Goal: Check status

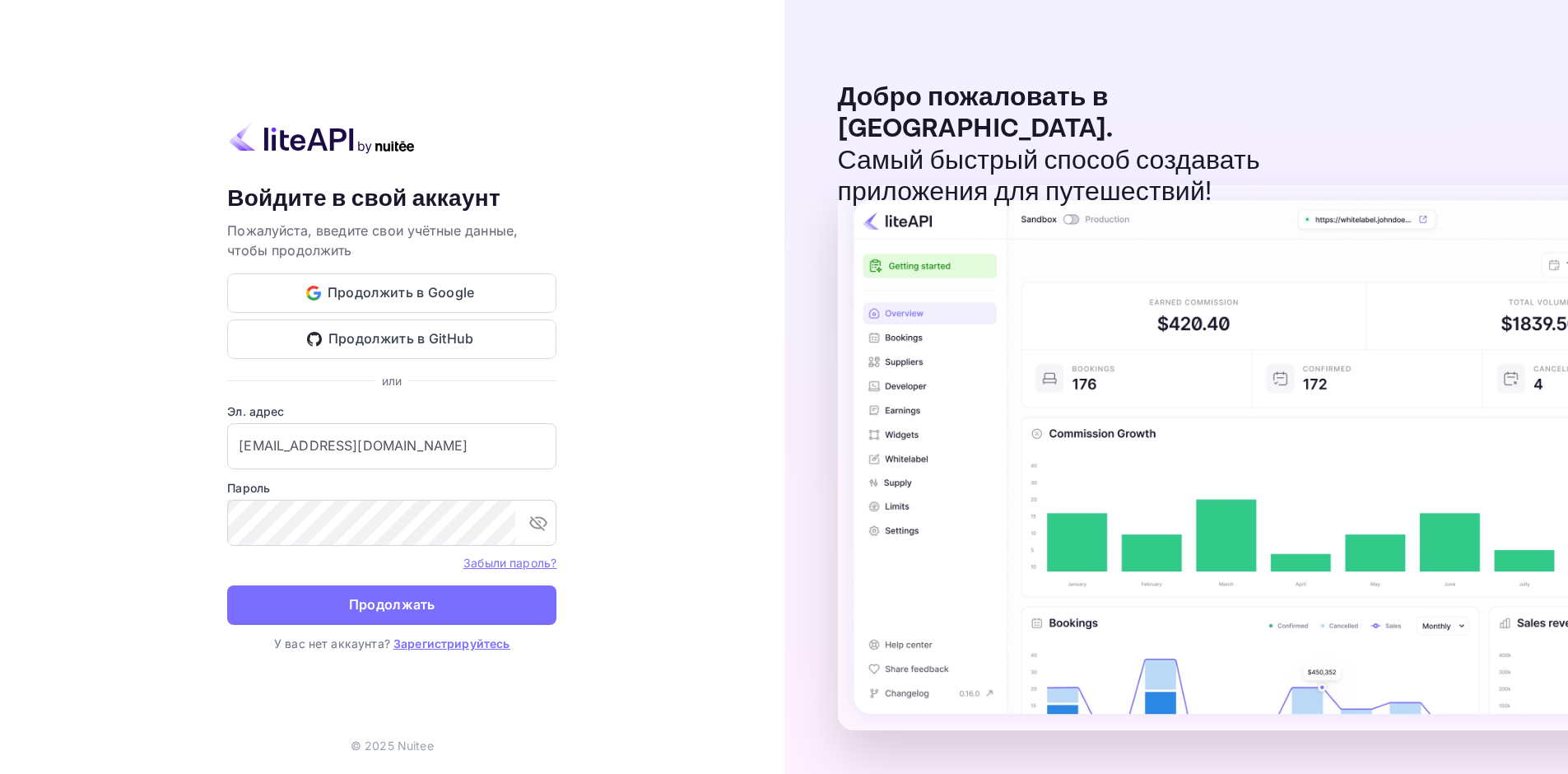
click at [429, 594] on ya-tr-span "Продолжать" at bounding box center [392, 605] width 86 height 22
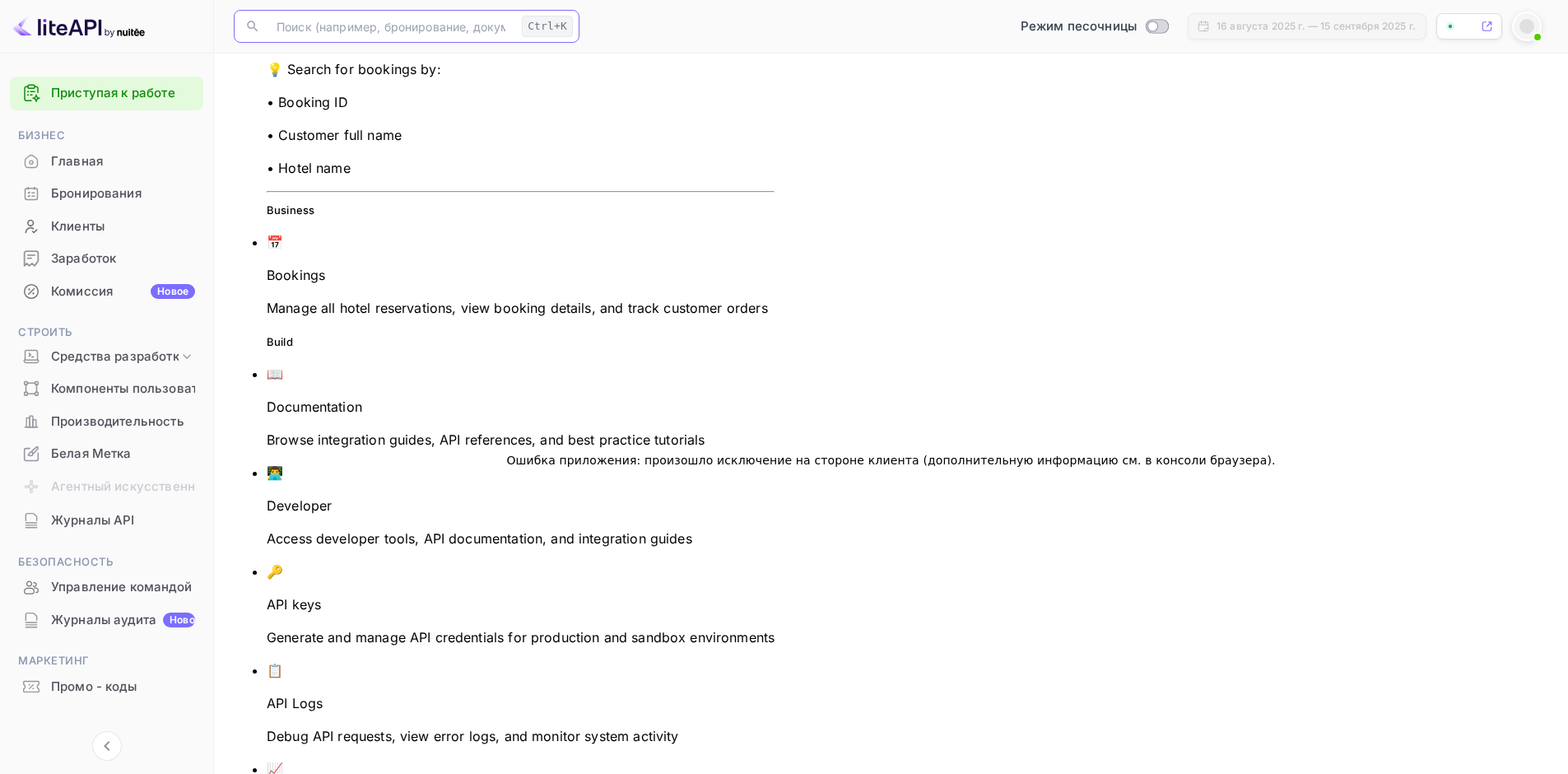
click at [355, 28] on input "text" at bounding box center [391, 26] width 249 height 33
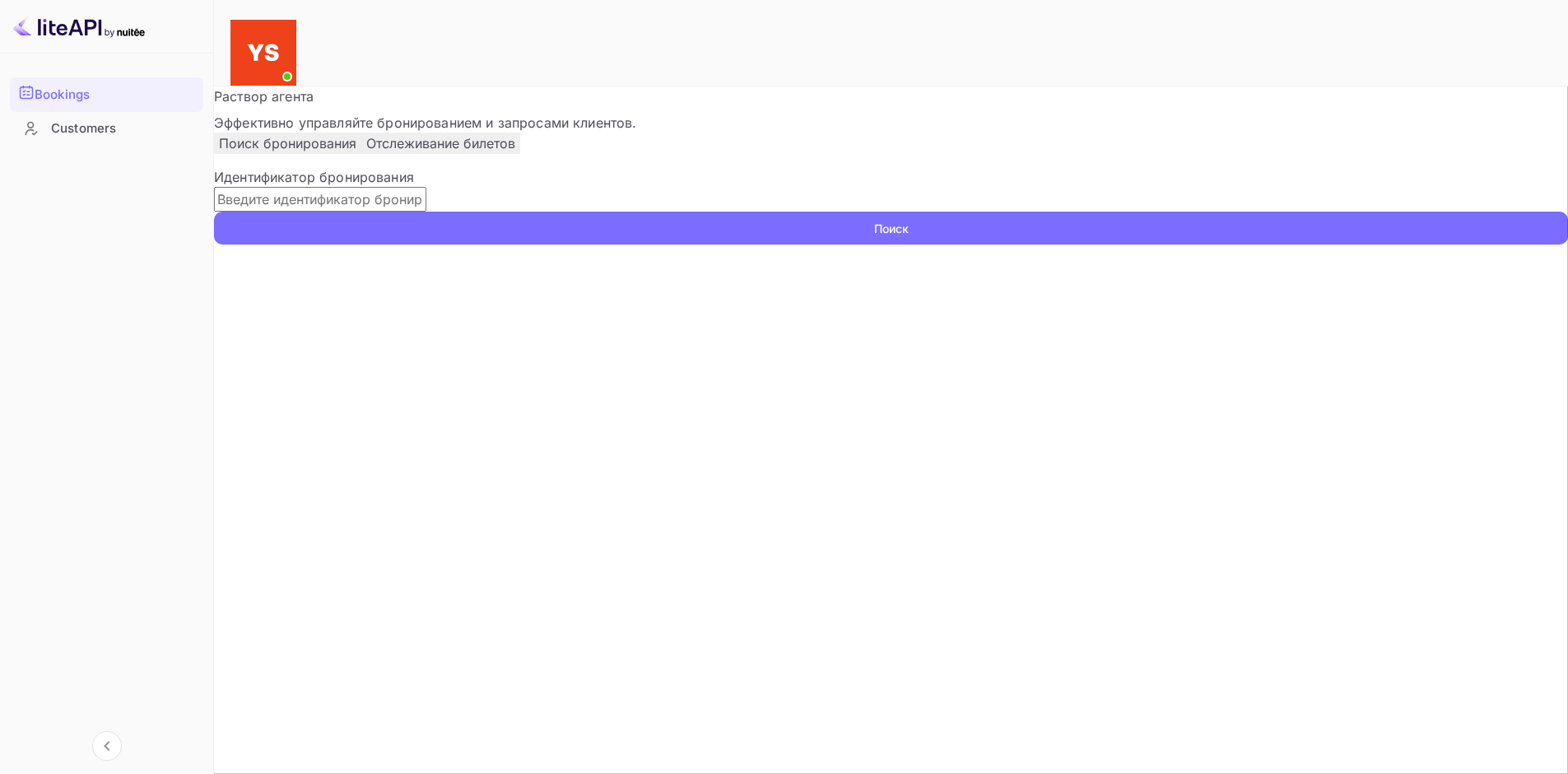
click at [426, 212] on input "text" at bounding box center [320, 199] width 213 height 25
paste input "9424951"
type input "9424951"
click at [1111, 245] on button "Поиск" at bounding box center [891, 228] width 1355 height 33
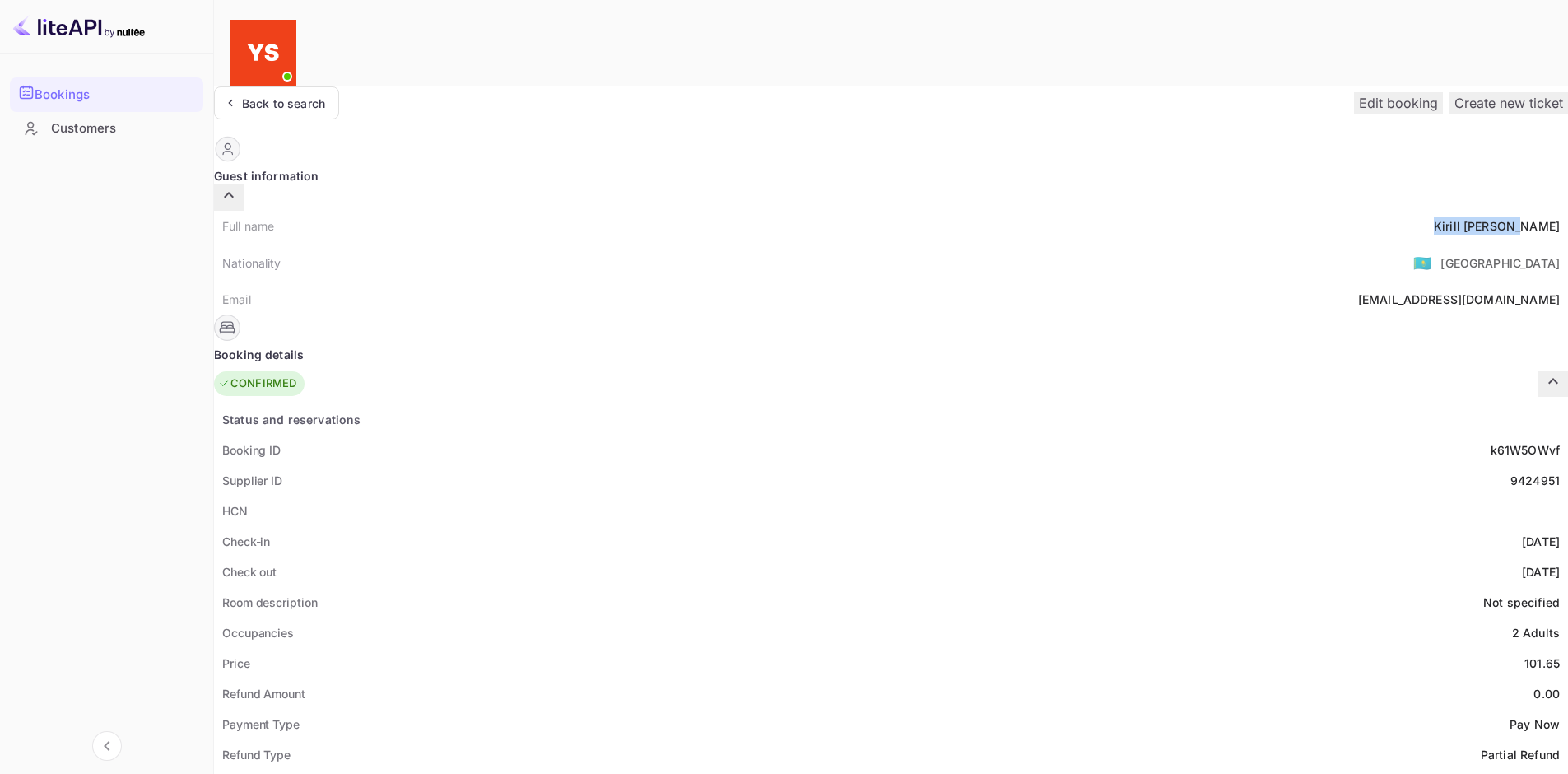
drag, startPoint x: 791, startPoint y: 192, endPoint x: 868, endPoint y: 194, distance: 77.0
click at [868, 211] on div "Full name [PERSON_NAME]" at bounding box center [891, 226] width 1355 height 30
copy div "[PERSON_NAME]"
drag, startPoint x: 795, startPoint y: 409, endPoint x: 866, endPoint y: 412, distance: 71.1
click at [866, 434] on div "Booking ID k61W5OWvf" at bounding box center [891, 450] width 1355 height 30
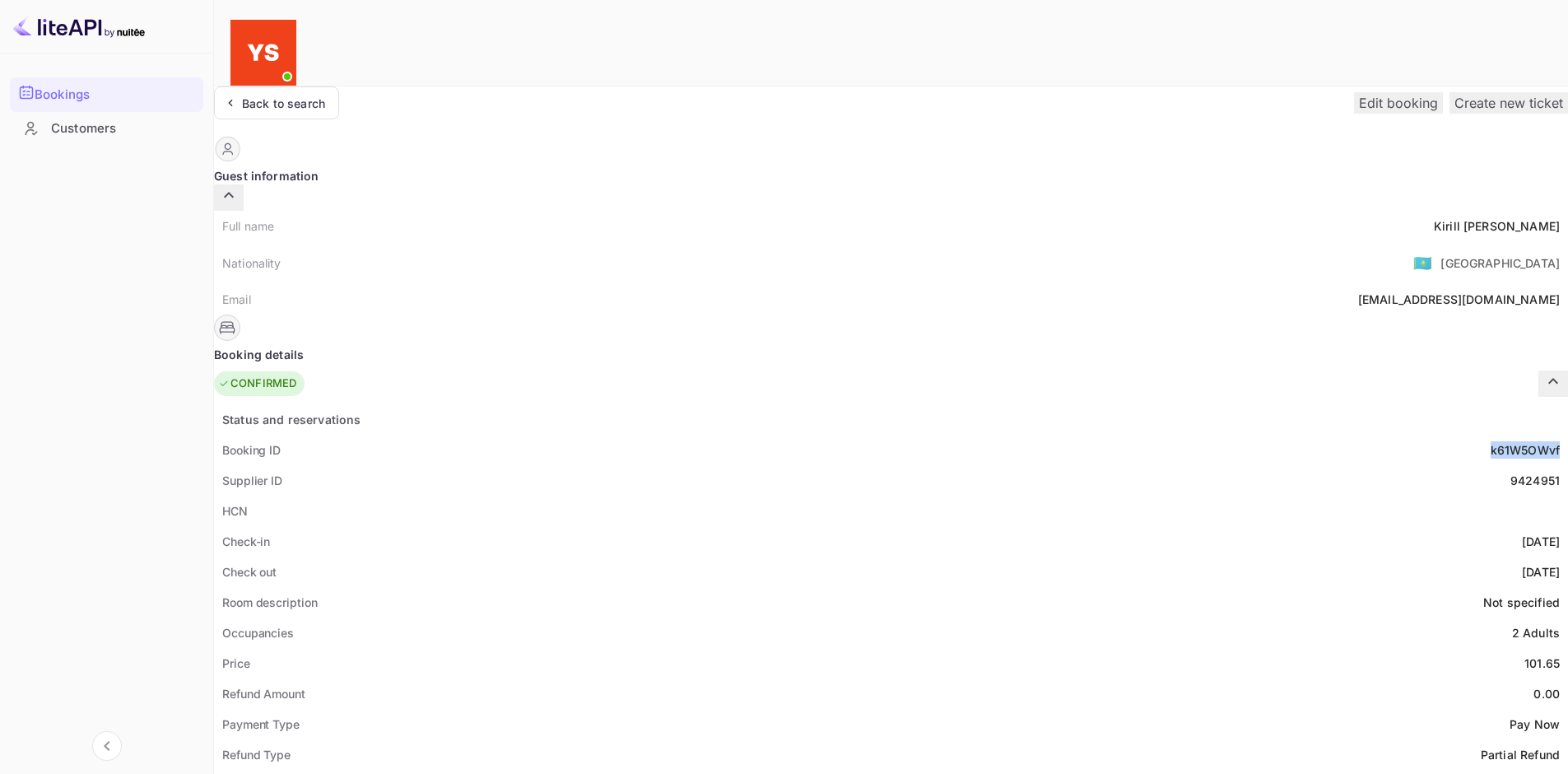
copy div "k61W5OWvf"
drag, startPoint x: 820, startPoint y: 441, endPoint x: 866, endPoint y: 444, distance: 46.1
click at [1510, 472] on div "9424951" at bounding box center [1535, 480] width 49 height 17
copy div "9424951"
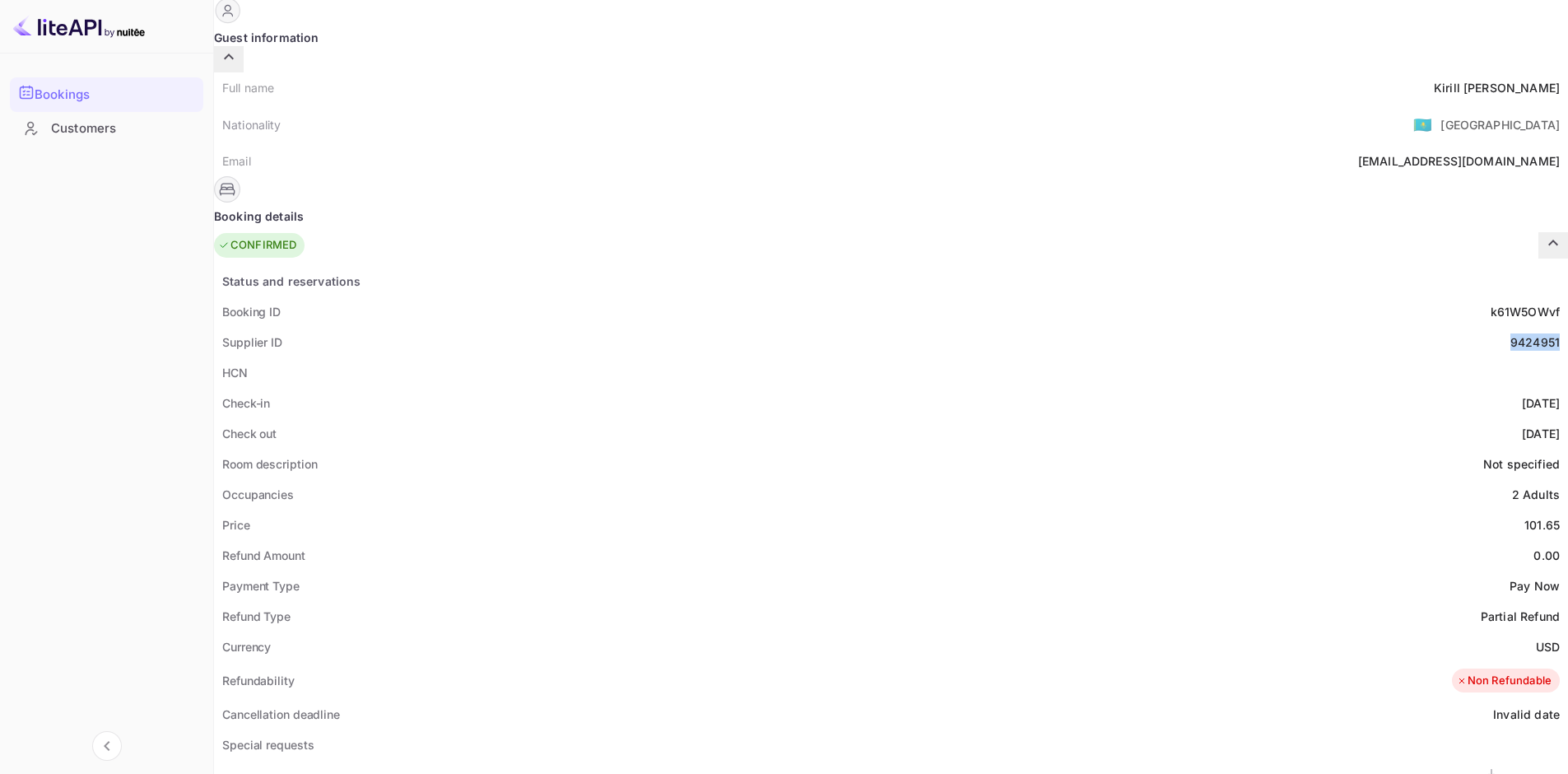
scroll to position [164, 0]
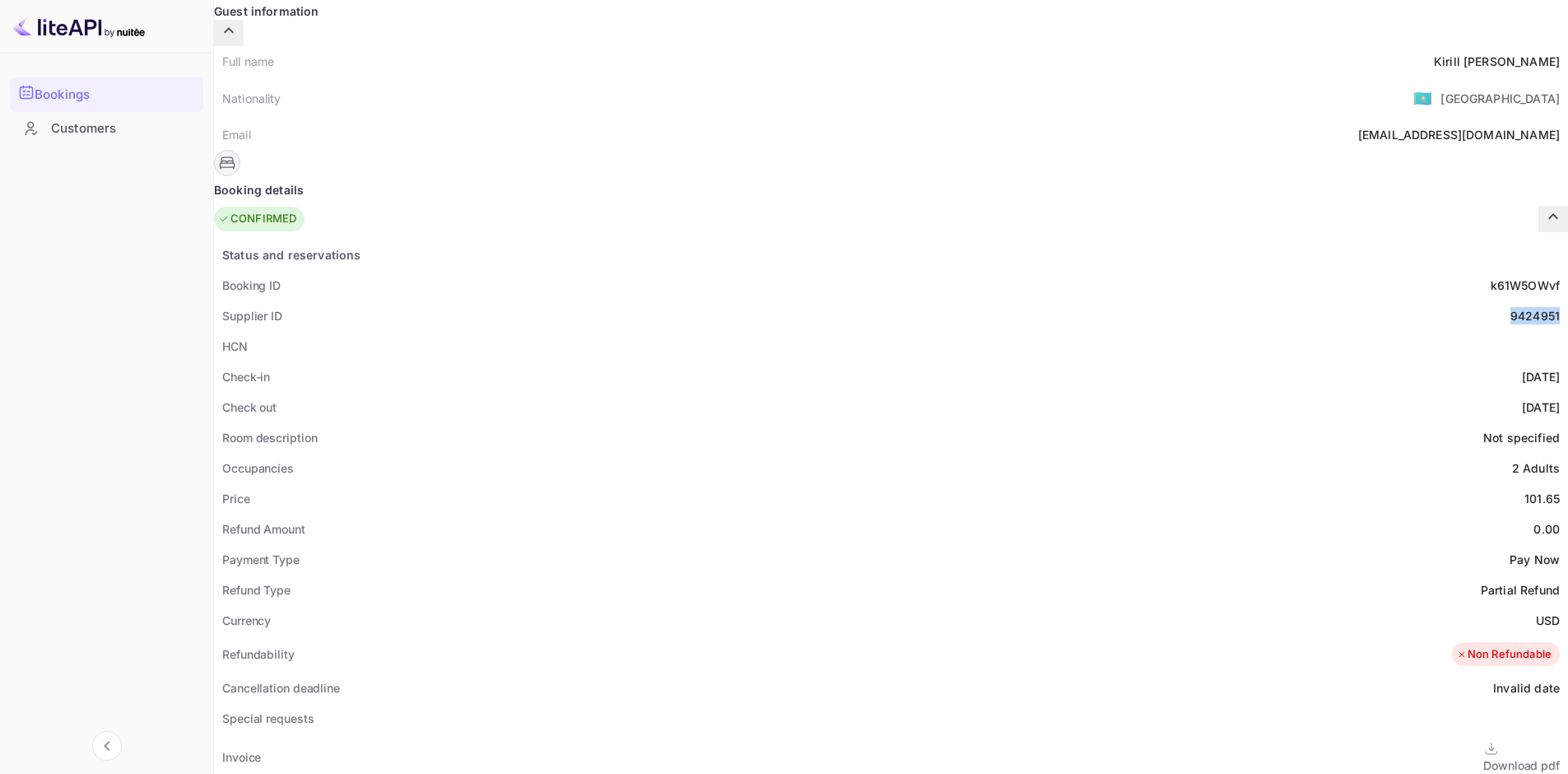
drag, startPoint x: 867, startPoint y: 335, endPoint x: 804, endPoint y: 337, distance: 63.0
click at [804, 362] on div "Check-in [DATE]" at bounding box center [891, 377] width 1355 height 30
copy div "[DATE]"
drag, startPoint x: 865, startPoint y: 368, endPoint x: 803, endPoint y: 366, distance: 62.0
click at [1522, 398] on div "[DATE]" at bounding box center [1541, 406] width 38 height 17
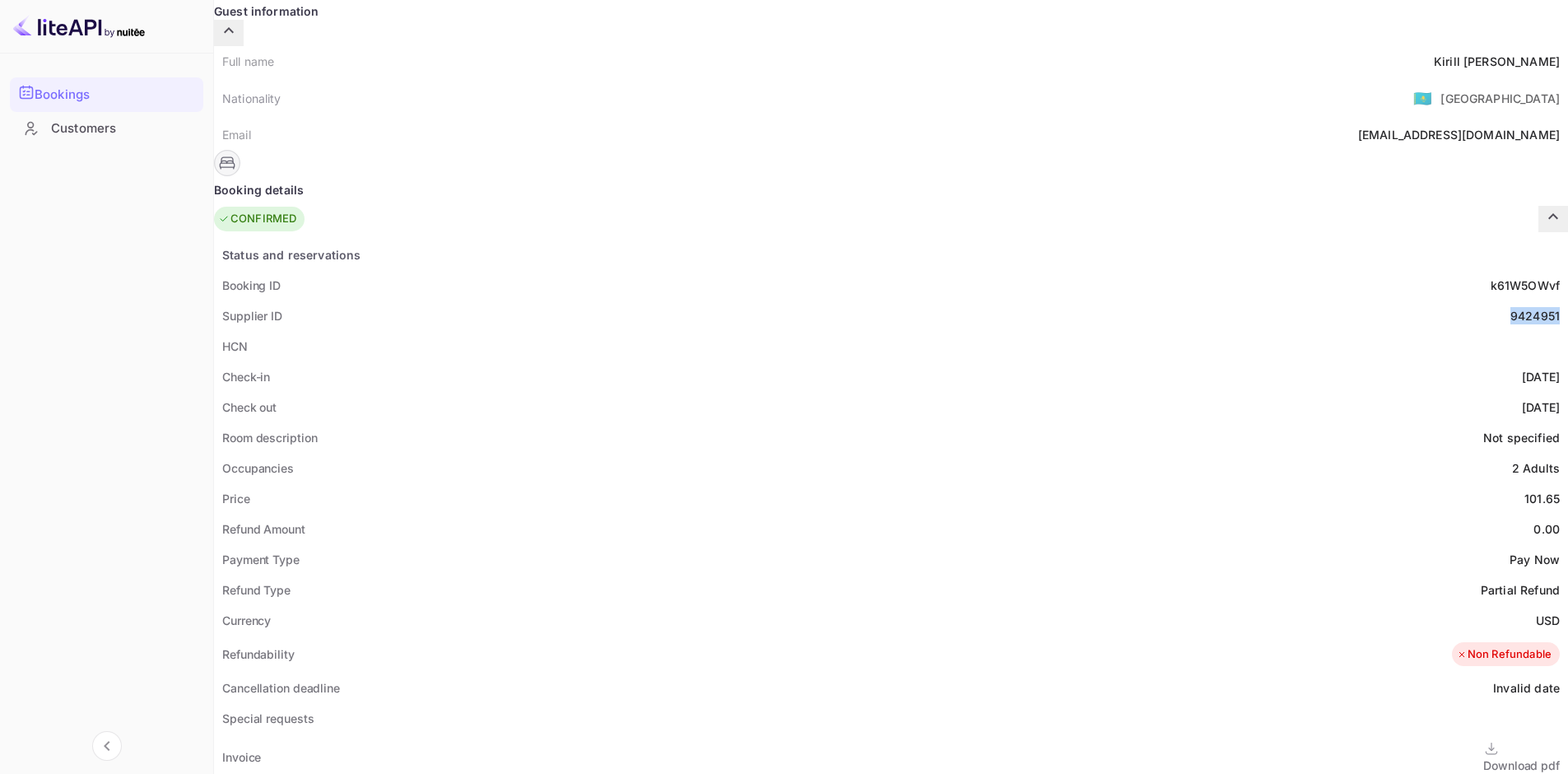
copy div "[DATE]"
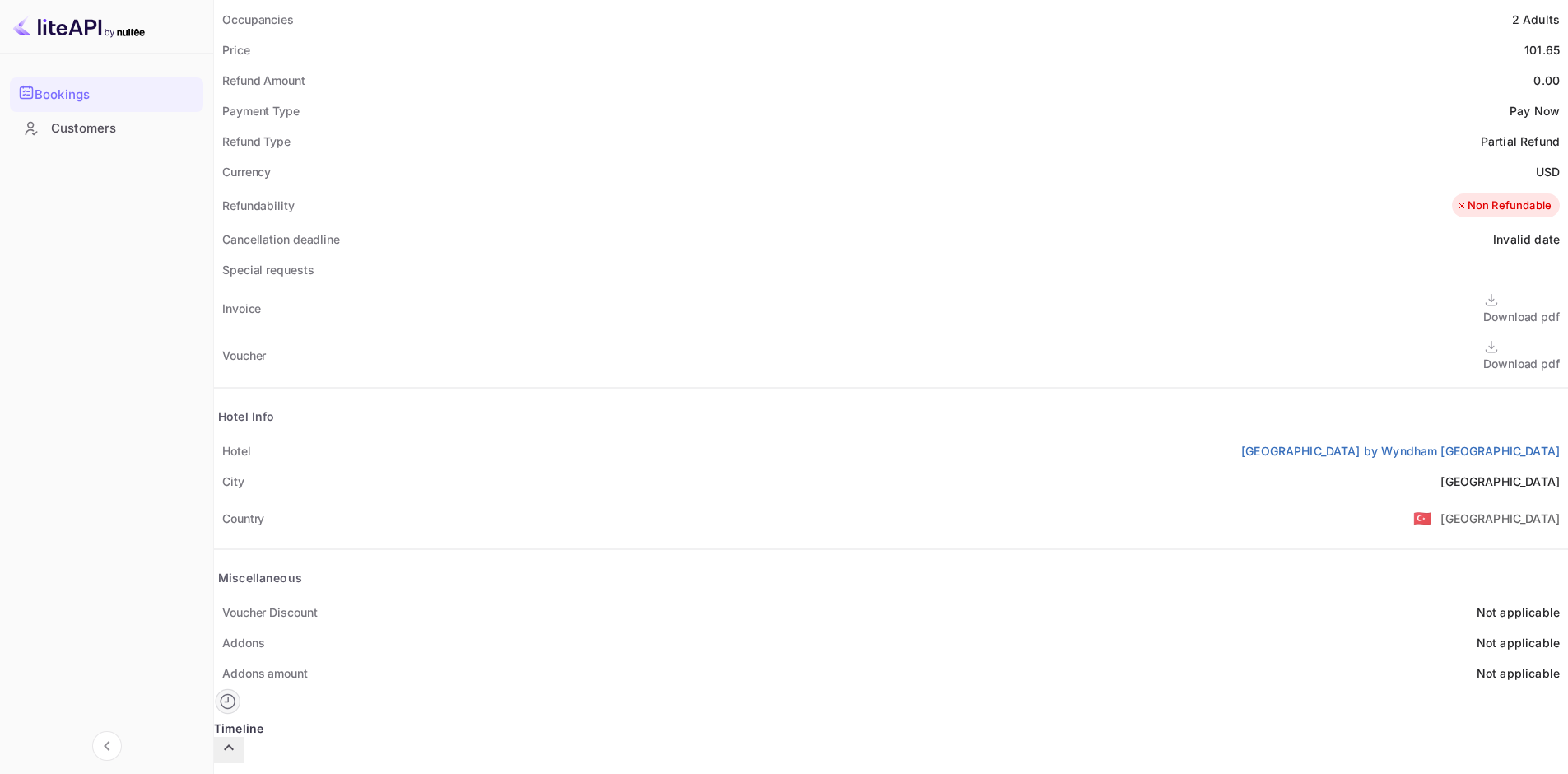
scroll to position [616, 0]
copy link "[GEOGRAPHIC_DATA] by Wyndham [GEOGRAPHIC_DATA]"
drag, startPoint x: 633, startPoint y: 401, endPoint x: 867, endPoint y: 410, distance: 234.2
click at [867, 432] on div "Hotel [GEOGRAPHIC_DATA] by Wyndham [GEOGRAPHIC_DATA]" at bounding box center [891, 447] width 1355 height 30
